Goal: Register for event/course

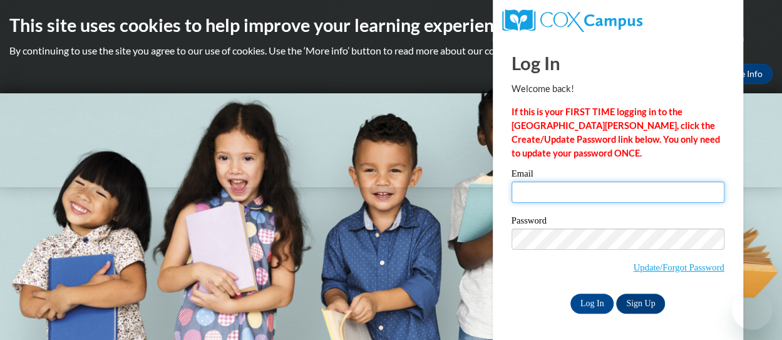
click at [643, 200] on input "Email" at bounding box center [618, 192] width 213 height 21
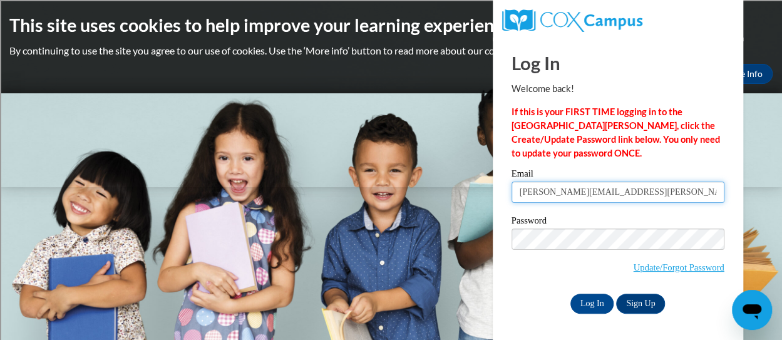
type input "[EMAIL_ADDRESS][DOMAIN_NAME]"
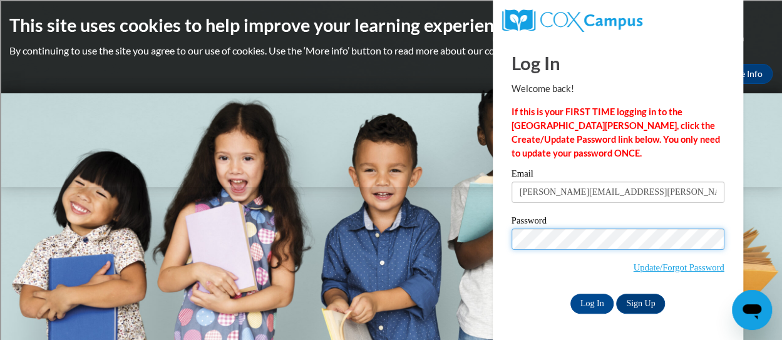
click at [571, 294] on input "Log In" at bounding box center [593, 304] width 44 height 20
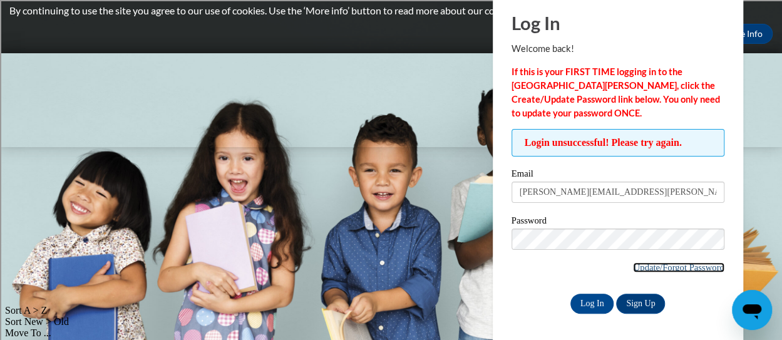
click at [688, 269] on link "Update/Forgot Password" at bounding box center [678, 267] width 91 height 10
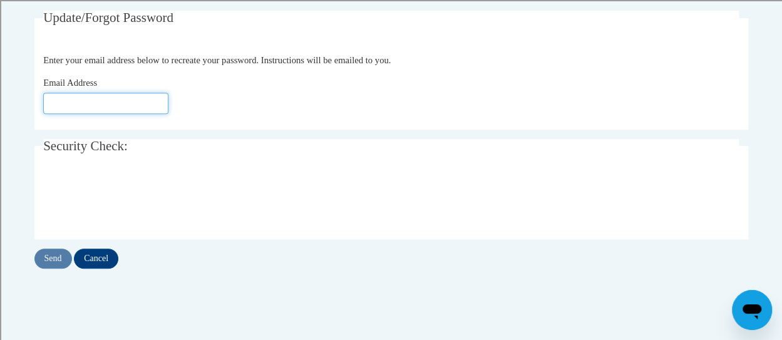
click at [138, 97] on input "Email Address" at bounding box center [105, 103] width 125 height 21
type input "barry.allen@franklin.k12.wi.us"
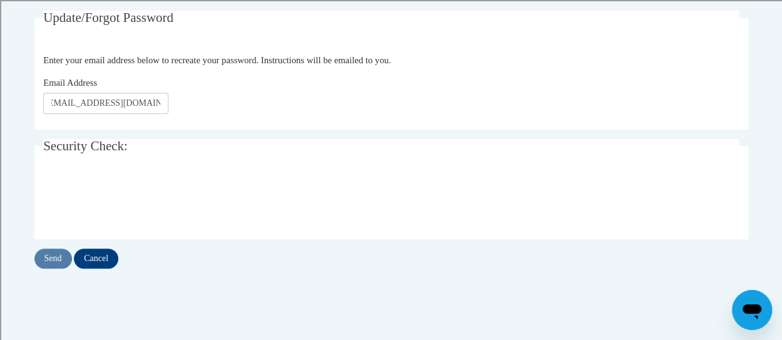
scroll to position [0, 0]
click at [56, 256] on input "Send" at bounding box center [53, 259] width 38 height 20
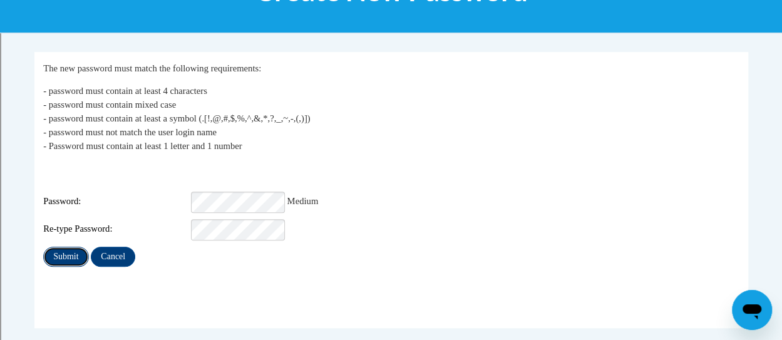
click at [52, 252] on input "Submit" at bounding box center [65, 257] width 45 height 20
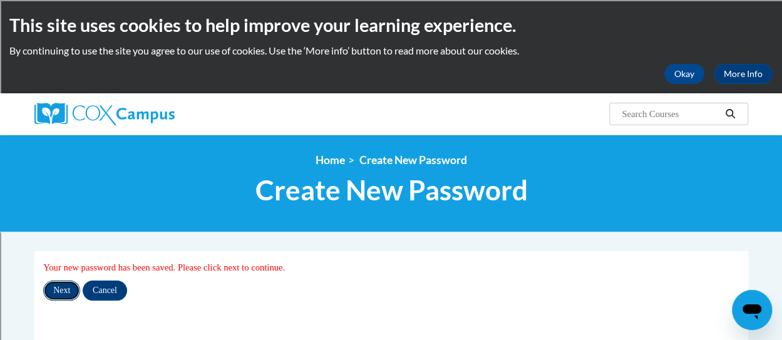
click at [56, 286] on input "Next" at bounding box center [61, 291] width 37 height 20
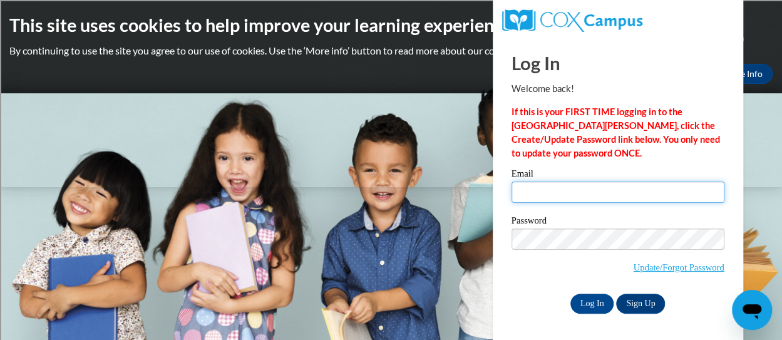
click at [552, 192] on input "Email" at bounding box center [618, 192] width 213 height 21
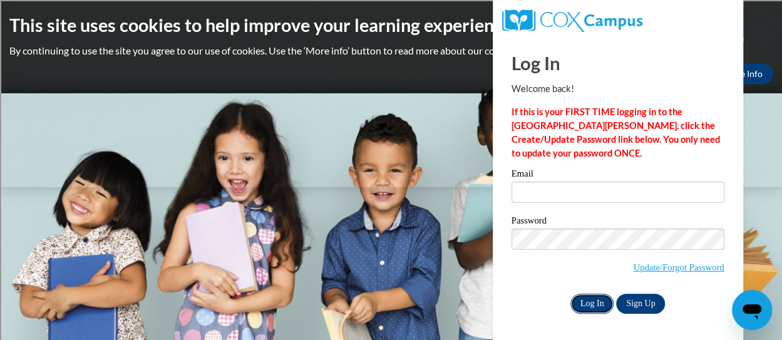
click at [604, 301] on input "Log In" at bounding box center [593, 304] width 44 height 20
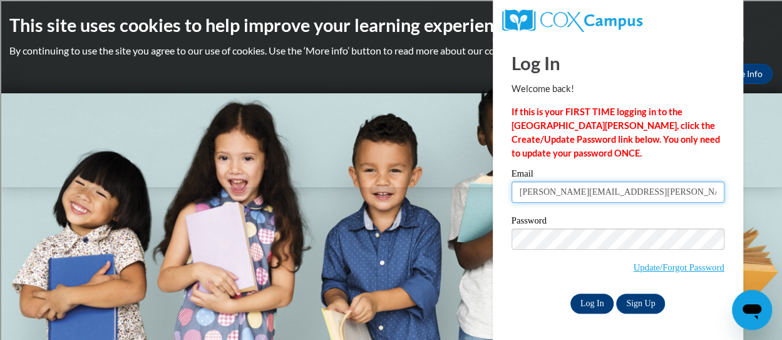
type input "barry.allen@franklin.k12.wi.us"
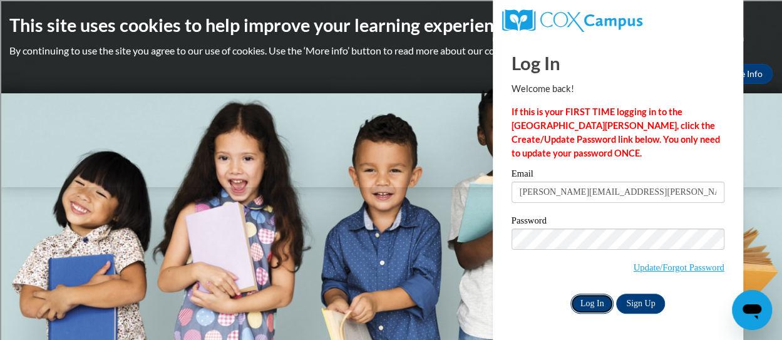
click at [591, 298] on input "Log In" at bounding box center [593, 304] width 44 height 20
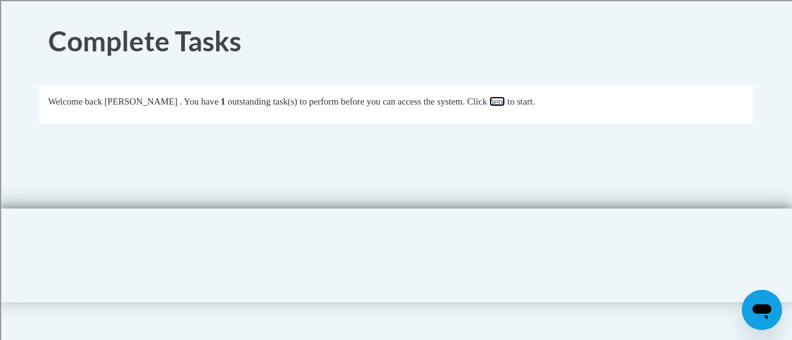
click at [505, 97] on link "here" at bounding box center [497, 101] width 16 height 10
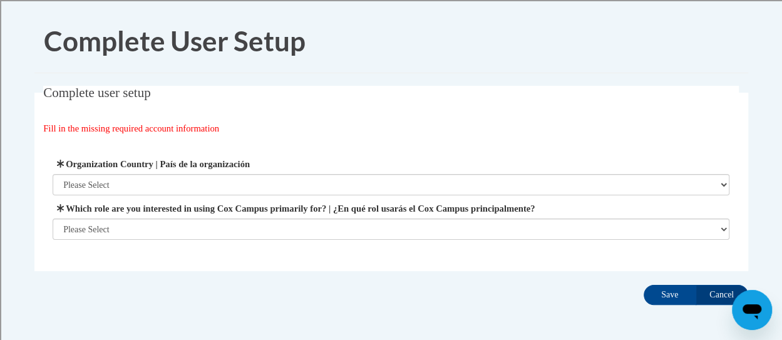
scroll to position [53, 0]
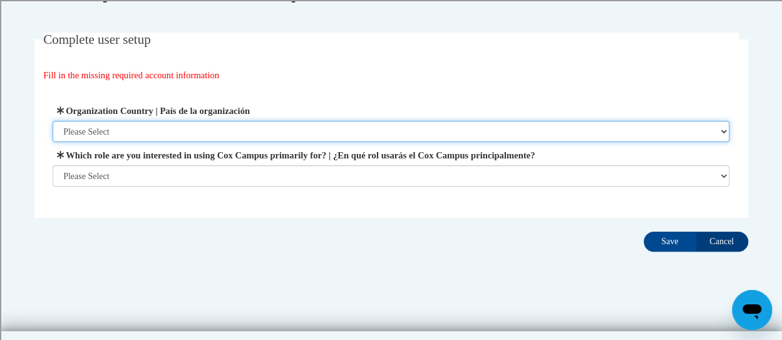
click at [238, 128] on select "Please Select [GEOGRAPHIC_DATA] | [GEOGRAPHIC_DATA] Outside of [GEOGRAPHIC_DATA…" at bounding box center [391, 131] width 677 height 21
select select "ad49bcad-a171-4b2e-b99c-48b446064914"
click at [53, 121] on select "Please Select [GEOGRAPHIC_DATA] | [GEOGRAPHIC_DATA] Outside of [GEOGRAPHIC_DATA…" at bounding box center [391, 131] width 677 height 21
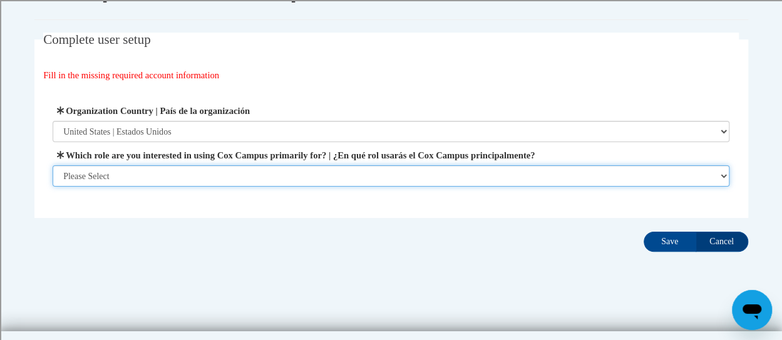
click at [175, 179] on select "Please Select College/University | Colegio/Universidad Community/Nonprofit Part…" at bounding box center [391, 175] width 677 height 21
select select "fbf2d438-af2f-41f8-98f1-81c410e29de3"
click at [53, 187] on select "Please Select College/University | Colegio/Universidad Community/Nonprofit Part…" at bounding box center [391, 175] width 677 height 21
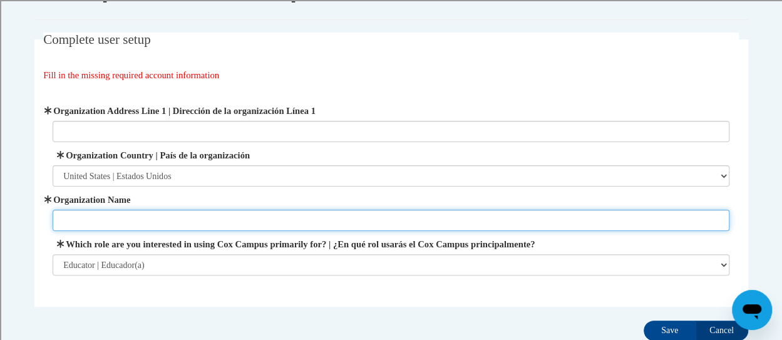
click at [143, 212] on input "Organization Name" at bounding box center [391, 220] width 677 height 21
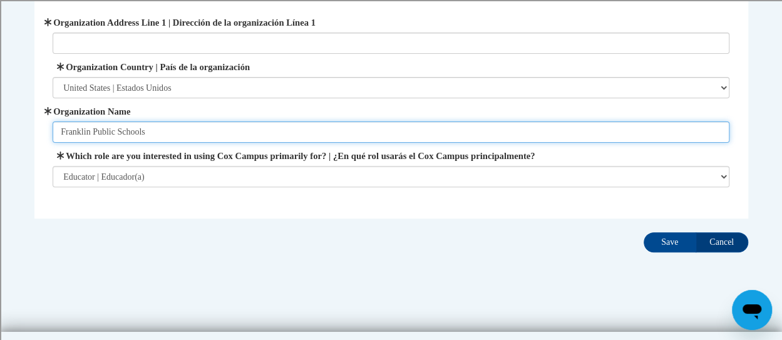
scroll to position [142, 0]
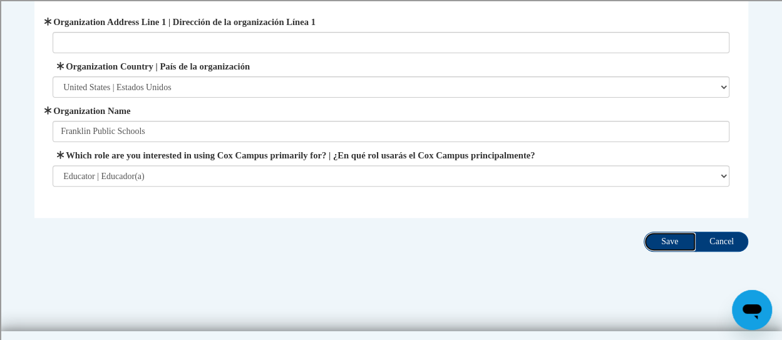
click at [675, 239] on input "Save" at bounding box center [670, 242] width 53 height 20
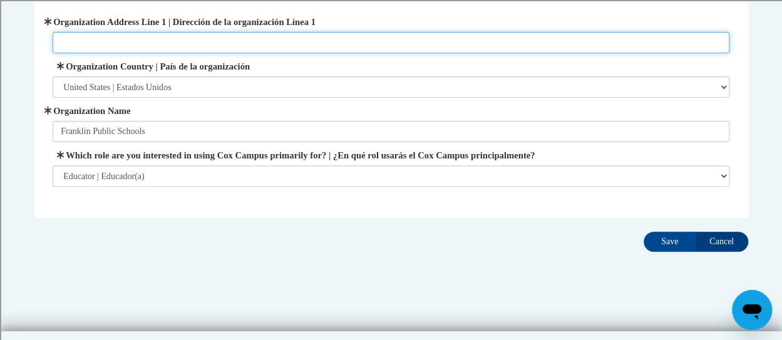
click at [336, 41] on input "Organization Address Line 1 | Dirección de la organización Línea 1" at bounding box center [391, 42] width 677 height 21
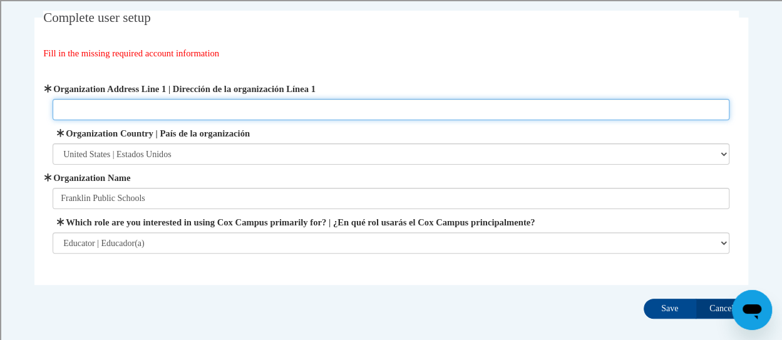
scroll to position [75, 0]
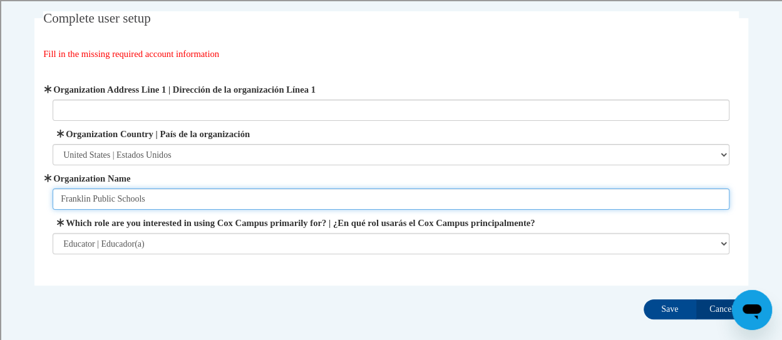
click at [128, 205] on input "Franklin Public Schools" at bounding box center [391, 199] width 677 height 21
type input "[GEOGRAPHIC_DATA]"
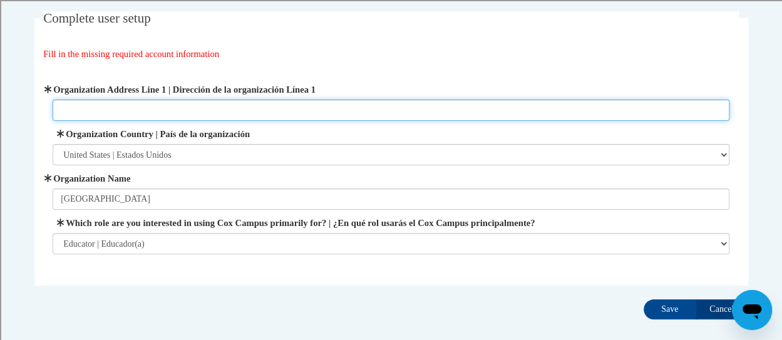
click at [177, 113] on input "Organization Address Line 1 | Dirección de la organización Línea 1" at bounding box center [391, 110] width 677 height 21
paste input "8222 S 51st St, Franklin, WI 53132"
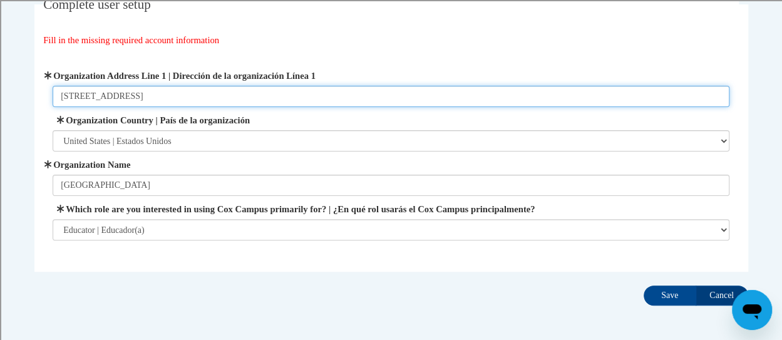
scroll to position [89, 0]
type input "8222 S 51st St, Franklin, WI 53132"
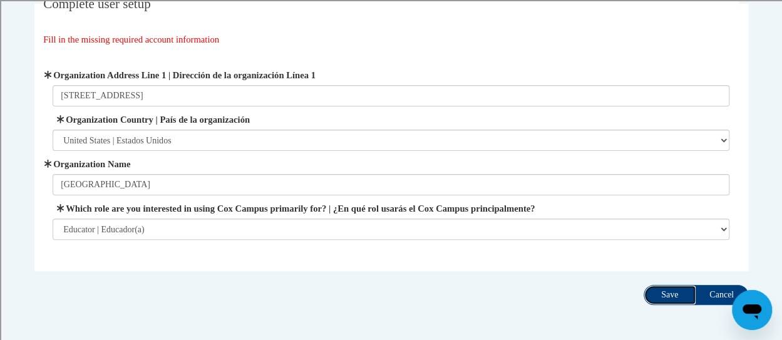
click at [655, 294] on input "Save" at bounding box center [670, 295] width 53 height 20
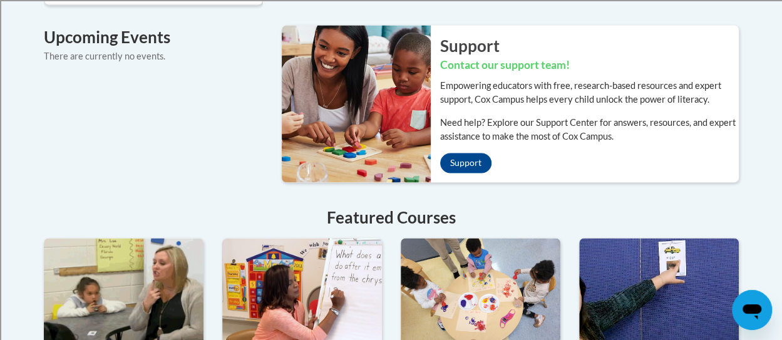
scroll to position [1197, 0]
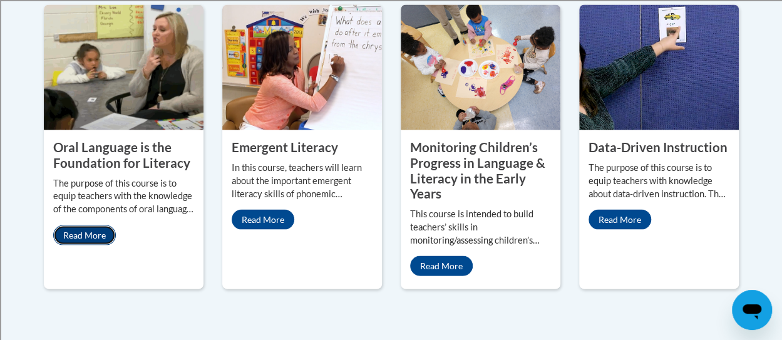
click at [86, 225] on link "Read More" at bounding box center [84, 235] width 63 height 20
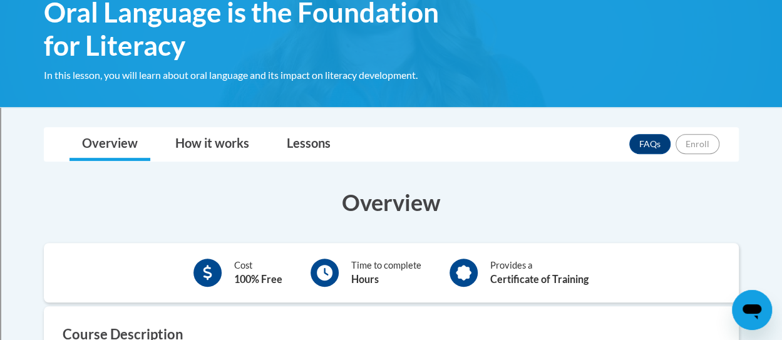
scroll to position [209, 0]
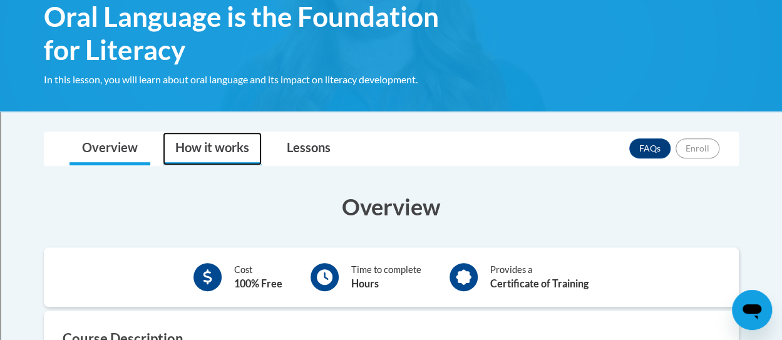
click at [228, 150] on link "How it works" at bounding box center [212, 148] width 99 height 33
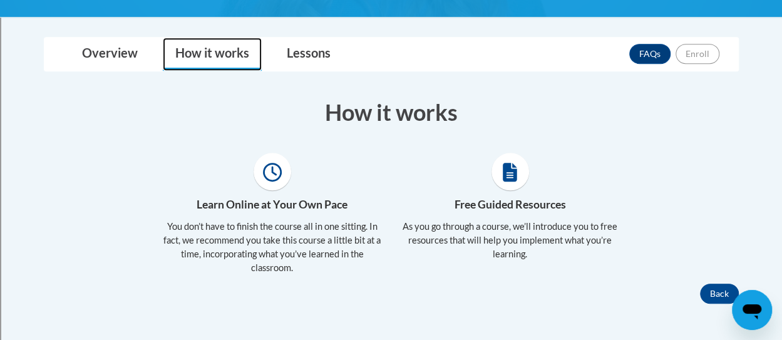
scroll to position [302, 0]
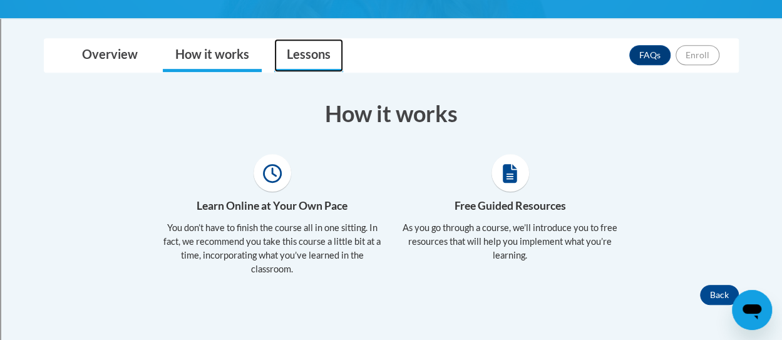
click at [303, 56] on link "Lessons" at bounding box center [308, 55] width 69 height 33
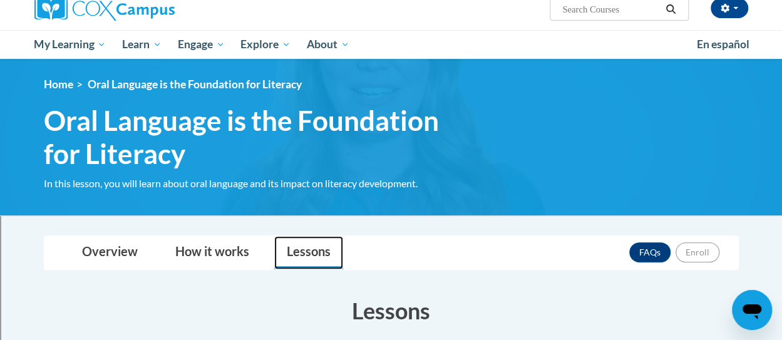
scroll to position [104, 0]
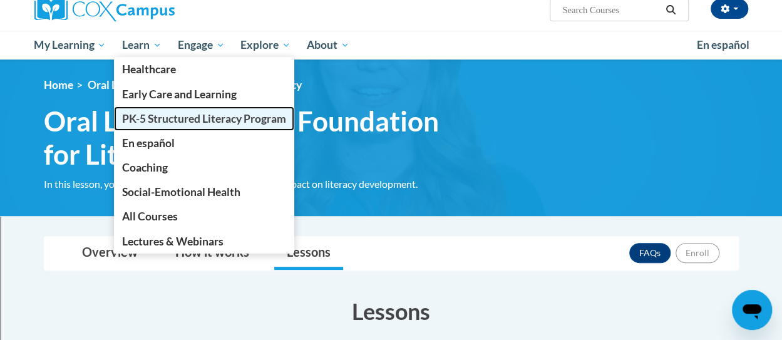
click at [155, 121] on span "PK-5 Structured Literacy Program" at bounding box center [204, 118] width 164 height 13
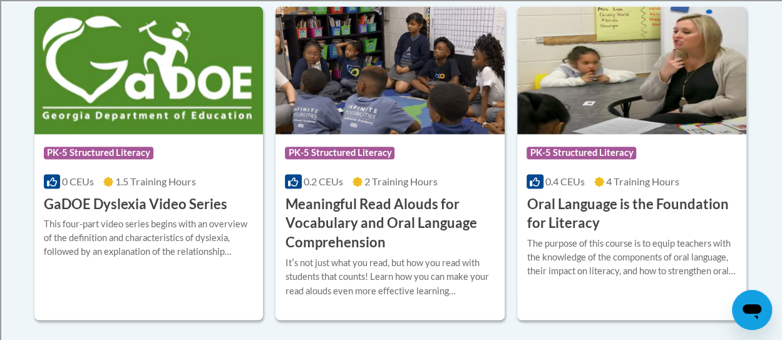
scroll to position [886, 0]
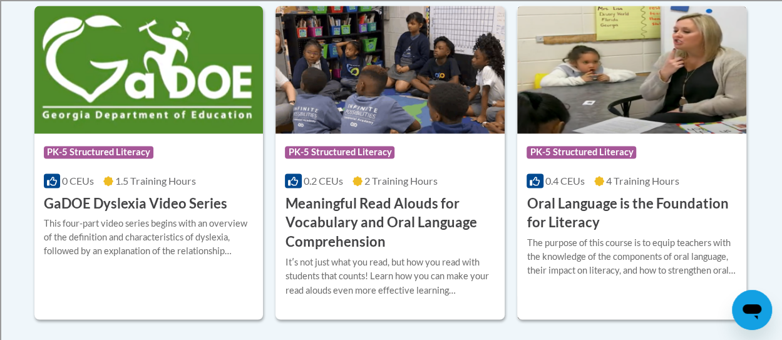
click at [600, 202] on h3 "Oral Language is the Foundation for Literacy" at bounding box center [632, 213] width 210 height 39
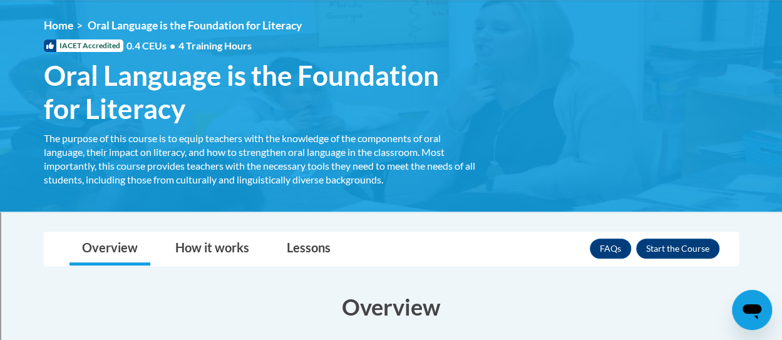
scroll to position [175, 0]
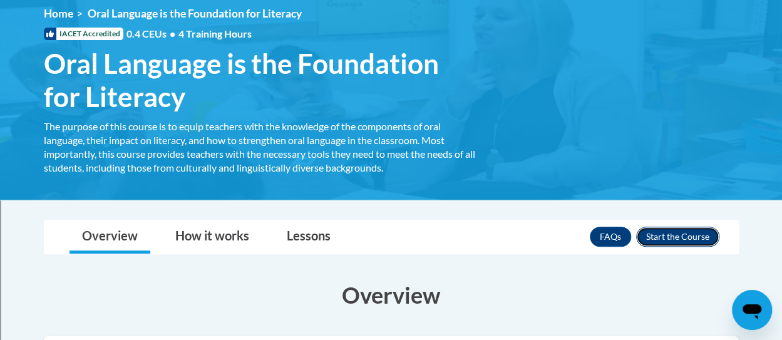
click at [675, 233] on button "Enroll" at bounding box center [677, 237] width 83 height 20
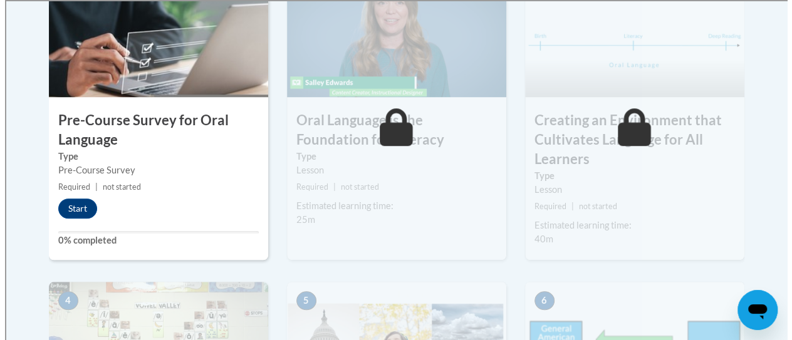
scroll to position [478, 0]
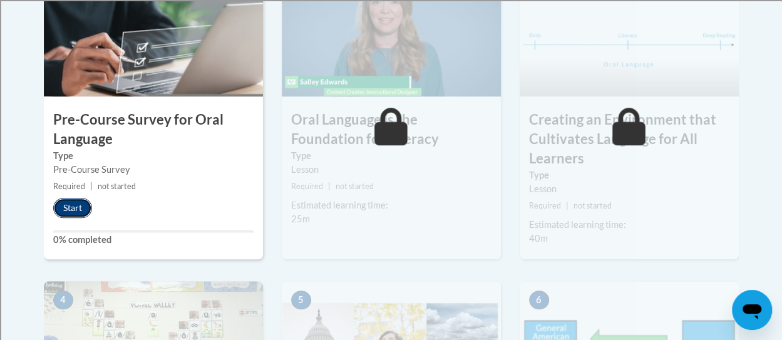
click at [75, 205] on button "Start" at bounding box center [72, 208] width 39 height 20
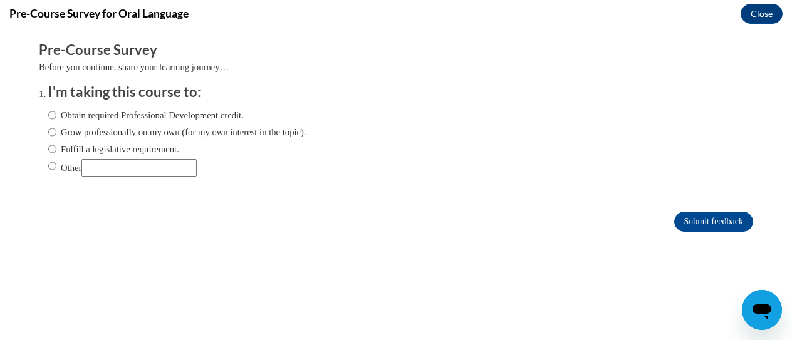
scroll to position [0, 0]
click at [48, 116] on input "Obtain required Professional Development credit." at bounding box center [52, 115] width 8 height 14
radio input "true"
click at [48, 135] on input "Grow professionally on my own (for my own interest in the topic)." at bounding box center [52, 132] width 8 height 14
radio input "true"
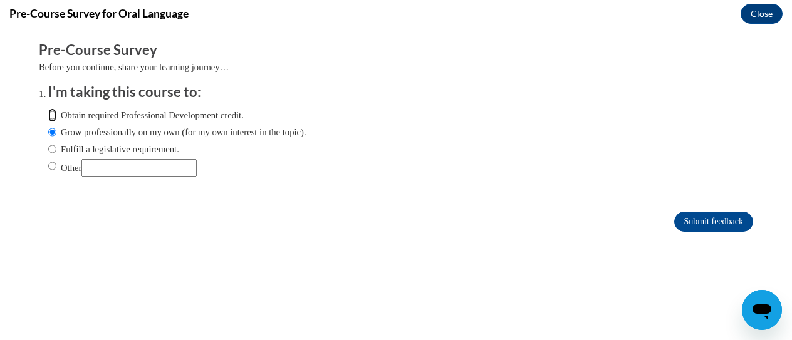
click at [48, 119] on input "Obtain required Professional Development credit." at bounding box center [52, 115] width 8 height 14
radio input "true"
click at [698, 214] on input "Submit feedback" at bounding box center [713, 222] width 79 height 20
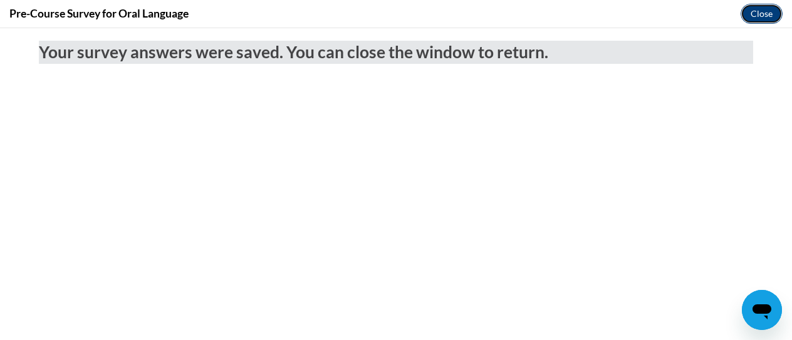
click at [761, 18] on button "Close" at bounding box center [761, 14] width 42 height 20
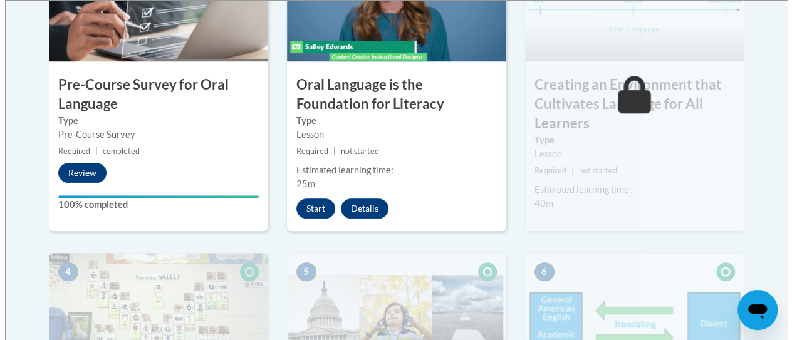
scroll to position [512, 0]
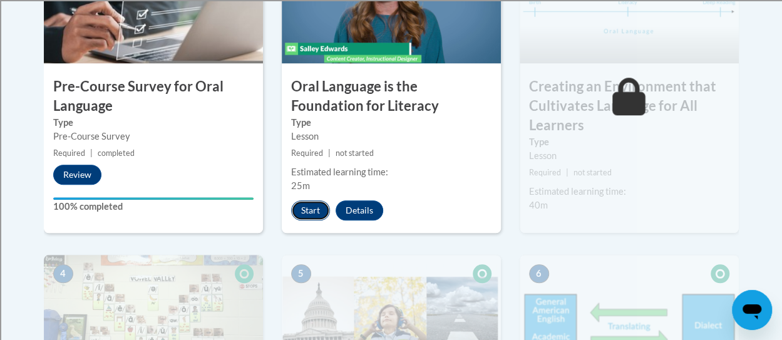
click at [302, 209] on button "Start" at bounding box center [310, 210] width 39 height 20
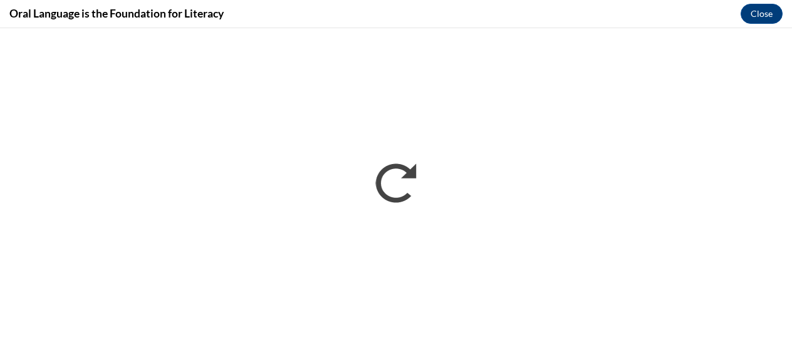
scroll to position [0, 0]
